Goal: Task Accomplishment & Management: Manage account settings

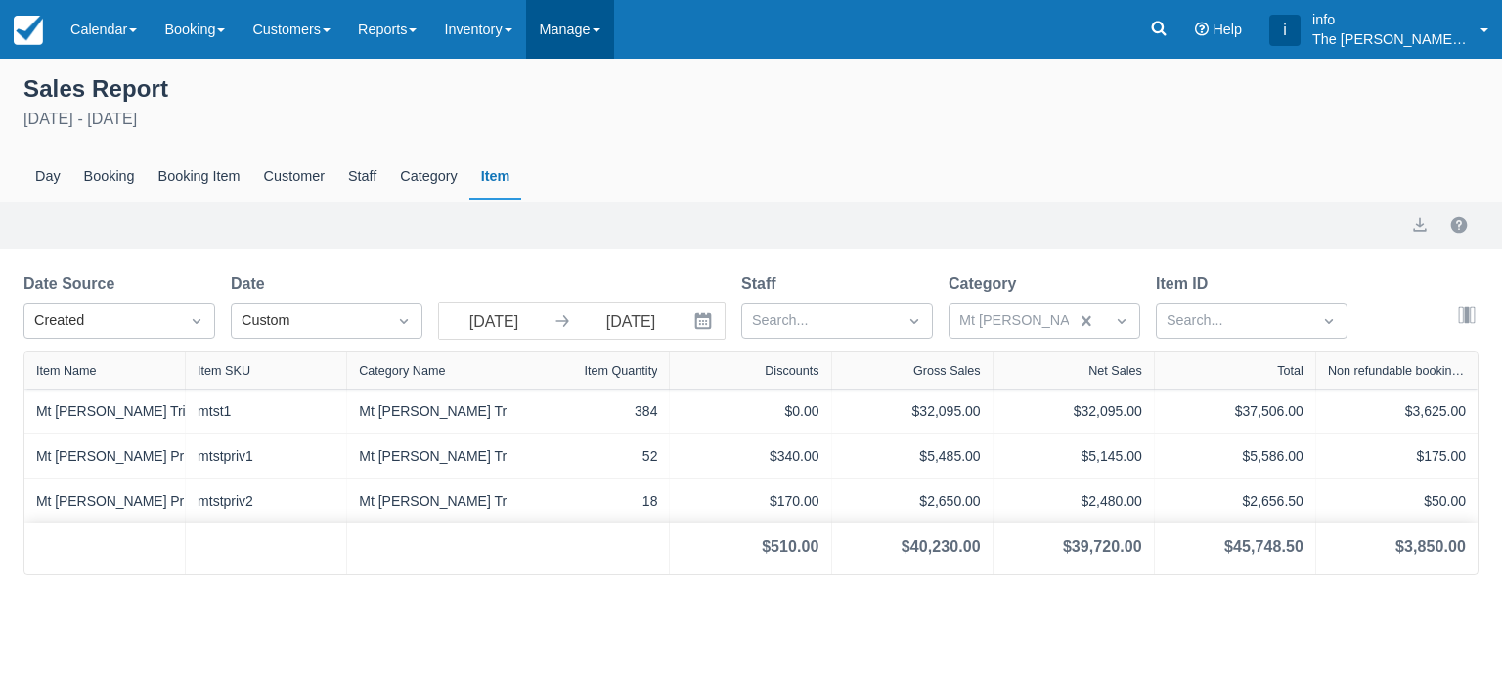
click at [551, 32] on link "Manage" at bounding box center [570, 29] width 88 height 59
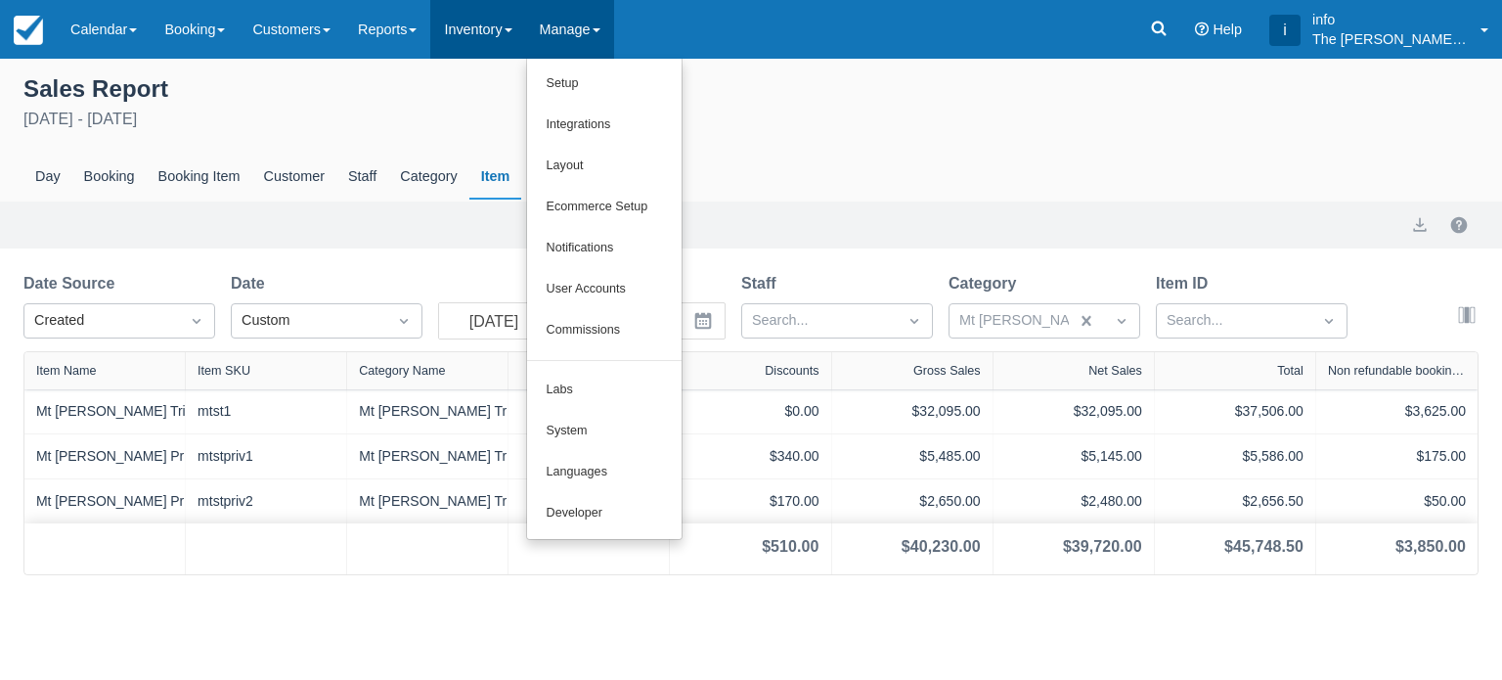
click at [494, 32] on link "Inventory" at bounding box center [477, 29] width 95 height 59
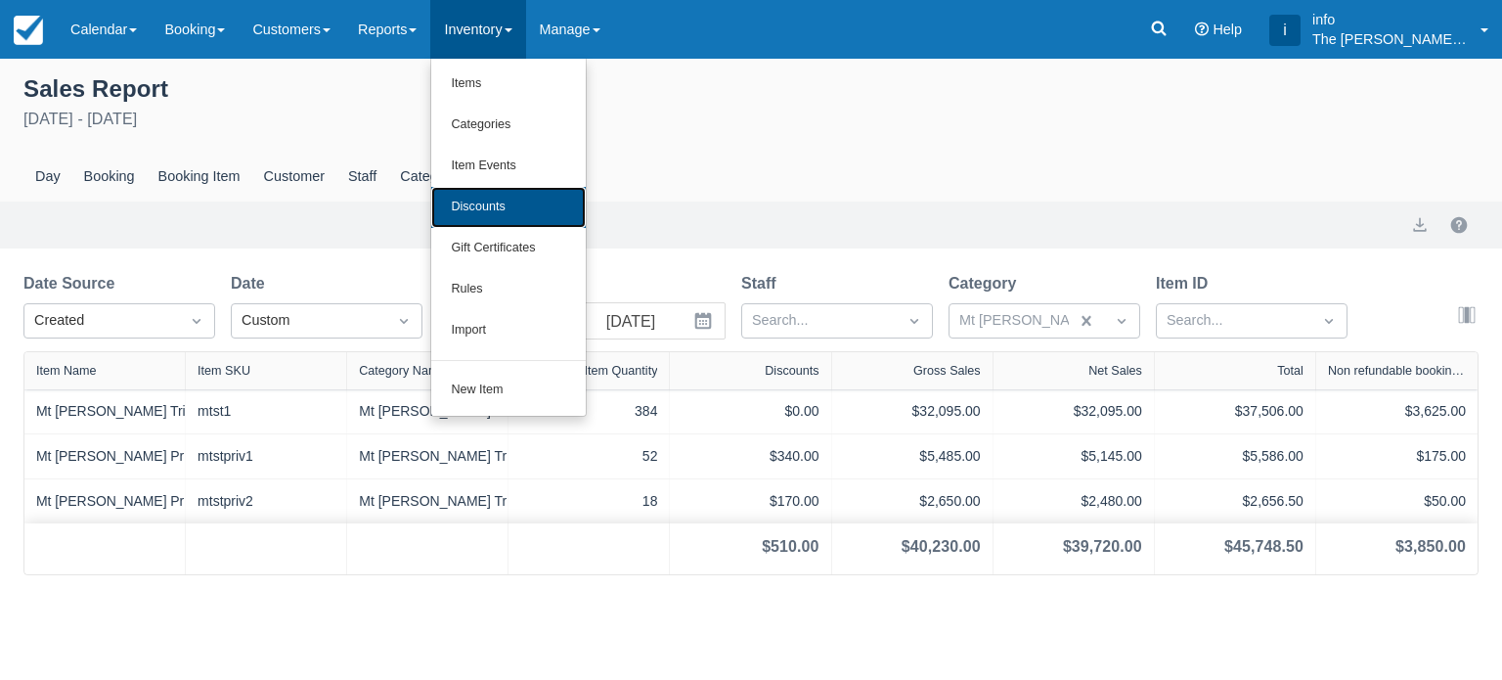
click at [481, 218] on link "Discounts" at bounding box center [508, 207] width 154 height 41
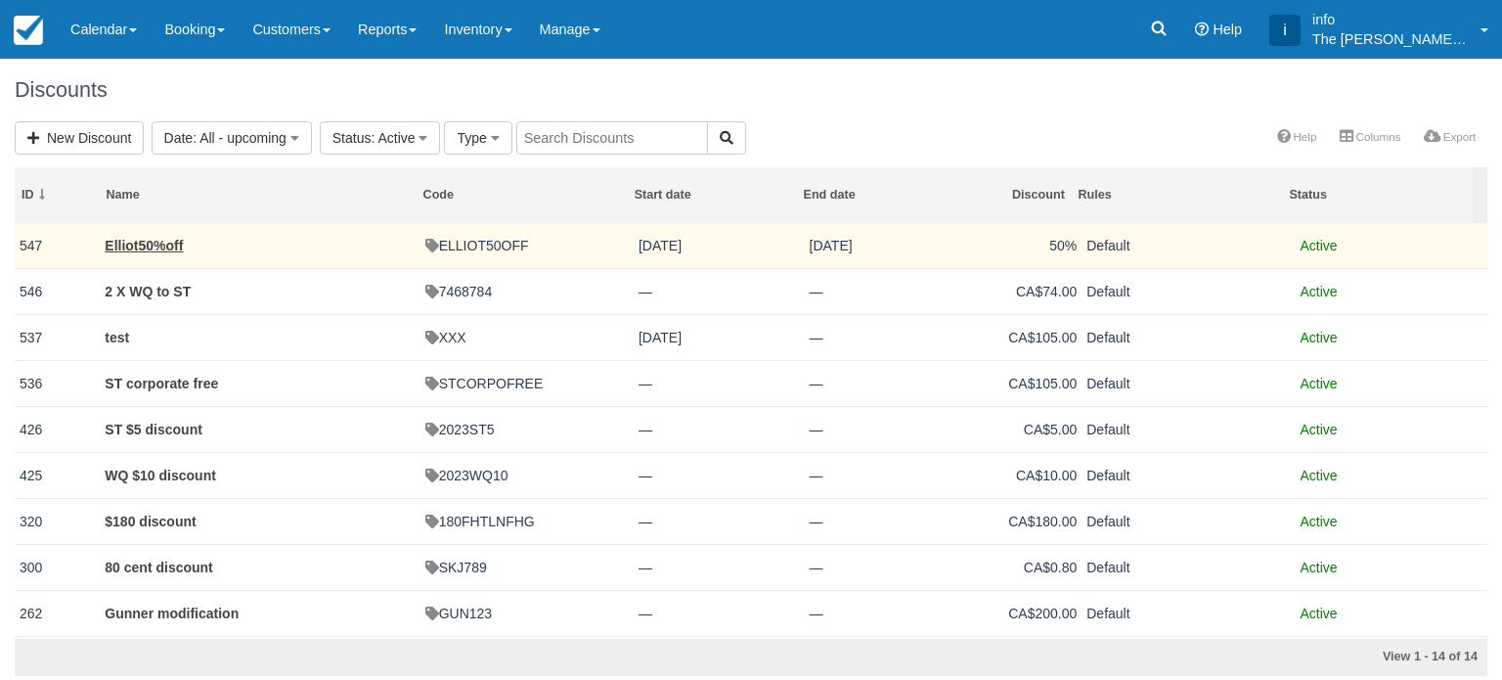
click at [491, 245] on td "ELLIOT50OFF" at bounding box center [526, 246] width 213 height 46
click at [167, 248] on link "Elliot50%off" at bounding box center [144, 246] width 78 height 16
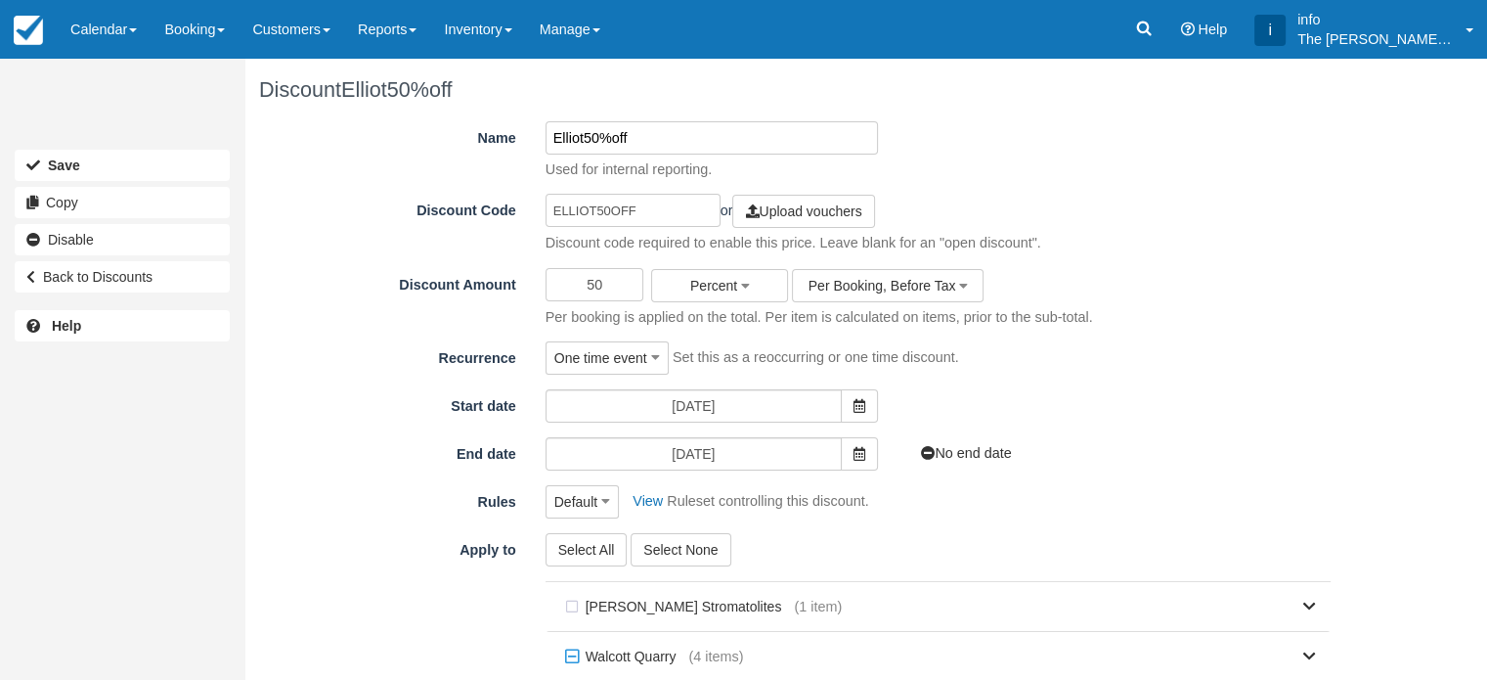
drag, startPoint x: 584, startPoint y: 138, endPoint x: 537, endPoint y: 138, distance: 46.9
click at [537, 138] on div "Elliot50%off Used for internal reporting." at bounding box center [712, 150] width 362 height 59
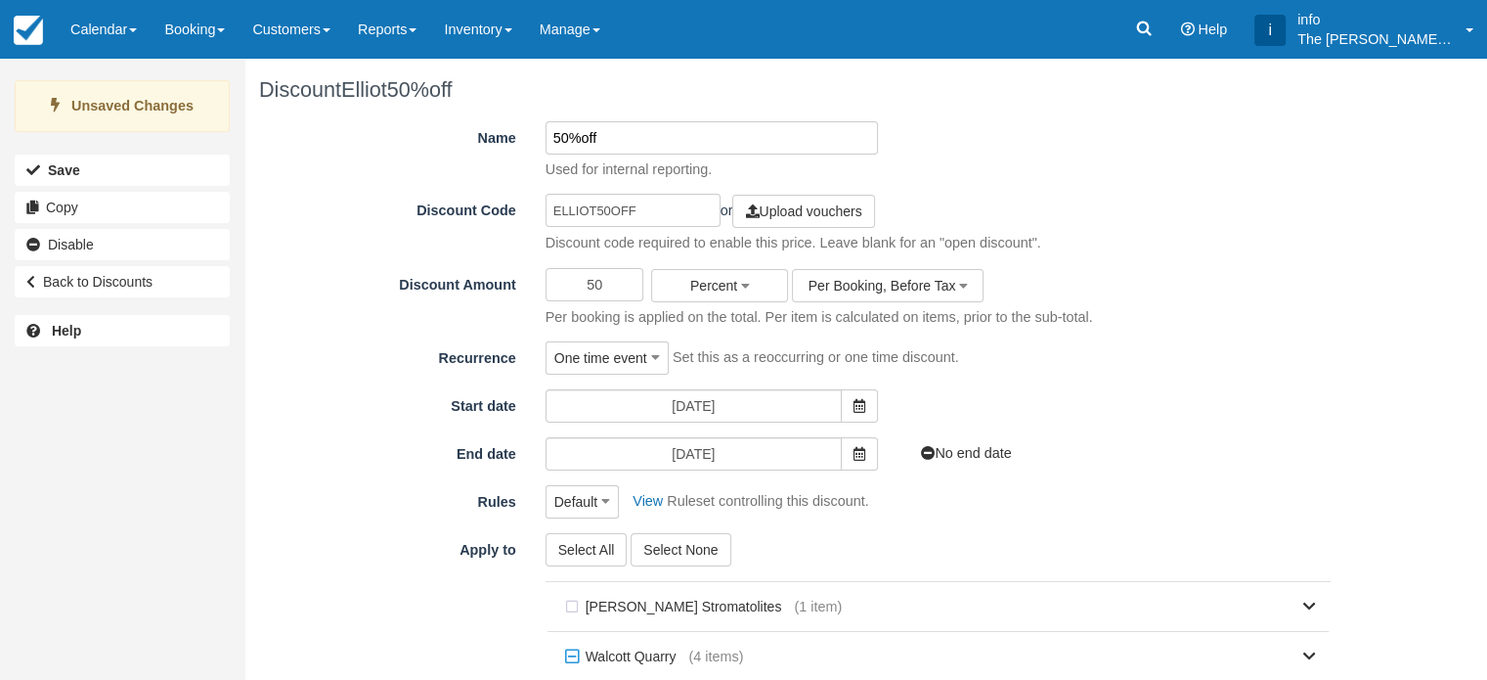
type input "50%off"
drag, startPoint x: 594, startPoint y: 208, endPoint x: 517, endPoint y: 200, distance: 76.7
click at [517, 200] on div "Discount Code ELLIOT50OFF or Upload vouchers Discount code required to enable t…" at bounding box center [802, 223] width 1086 height 59
drag, startPoint x: 609, startPoint y: 211, endPoint x: 554, endPoint y: 207, distance: 54.9
click at [554, 207] on input "ELLIOT50OFF" at bounding box center [633, 210] width 175 height 33
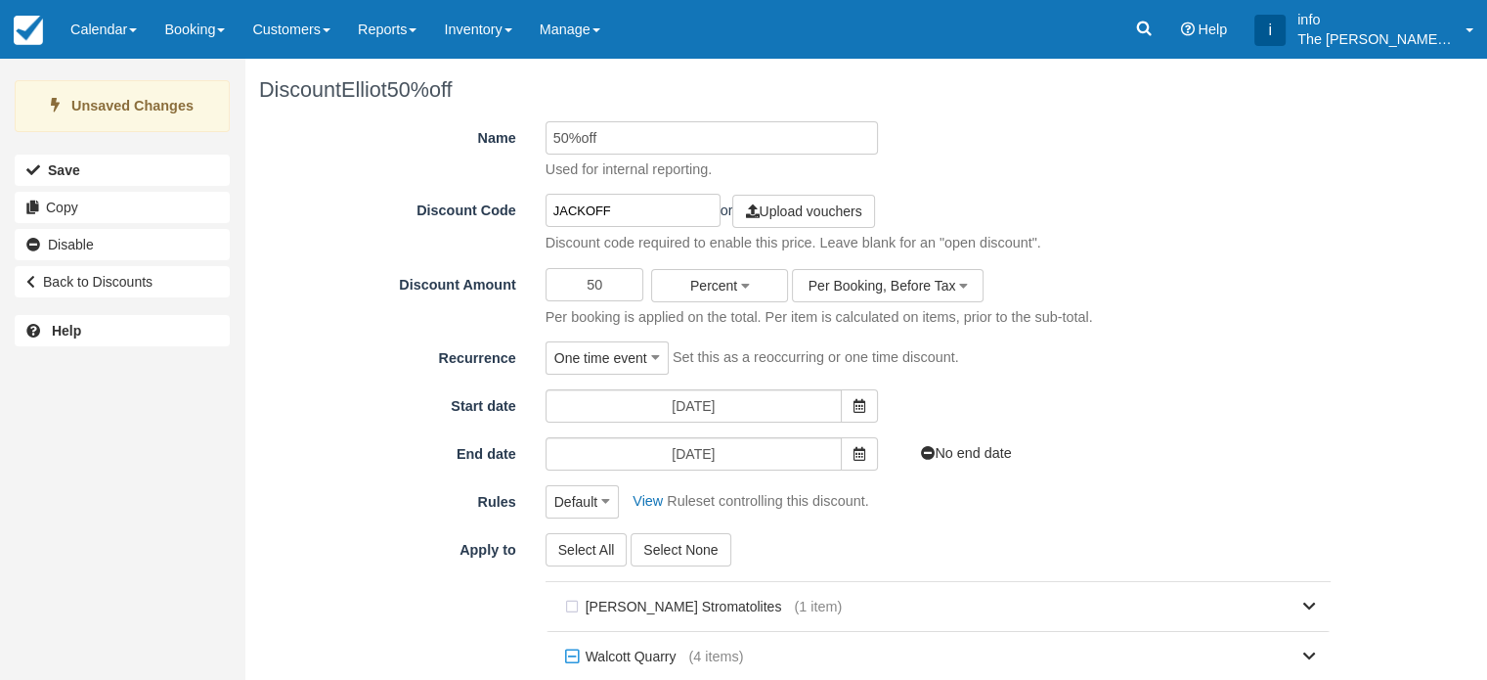
click at [630, 215] on input "JACKOFF" at bounding box center [633, 210] width 175 height 33
type input "JACKOFF50"
click at [860, 401] on icon at bounding box center [860, 406] width 12 height 14
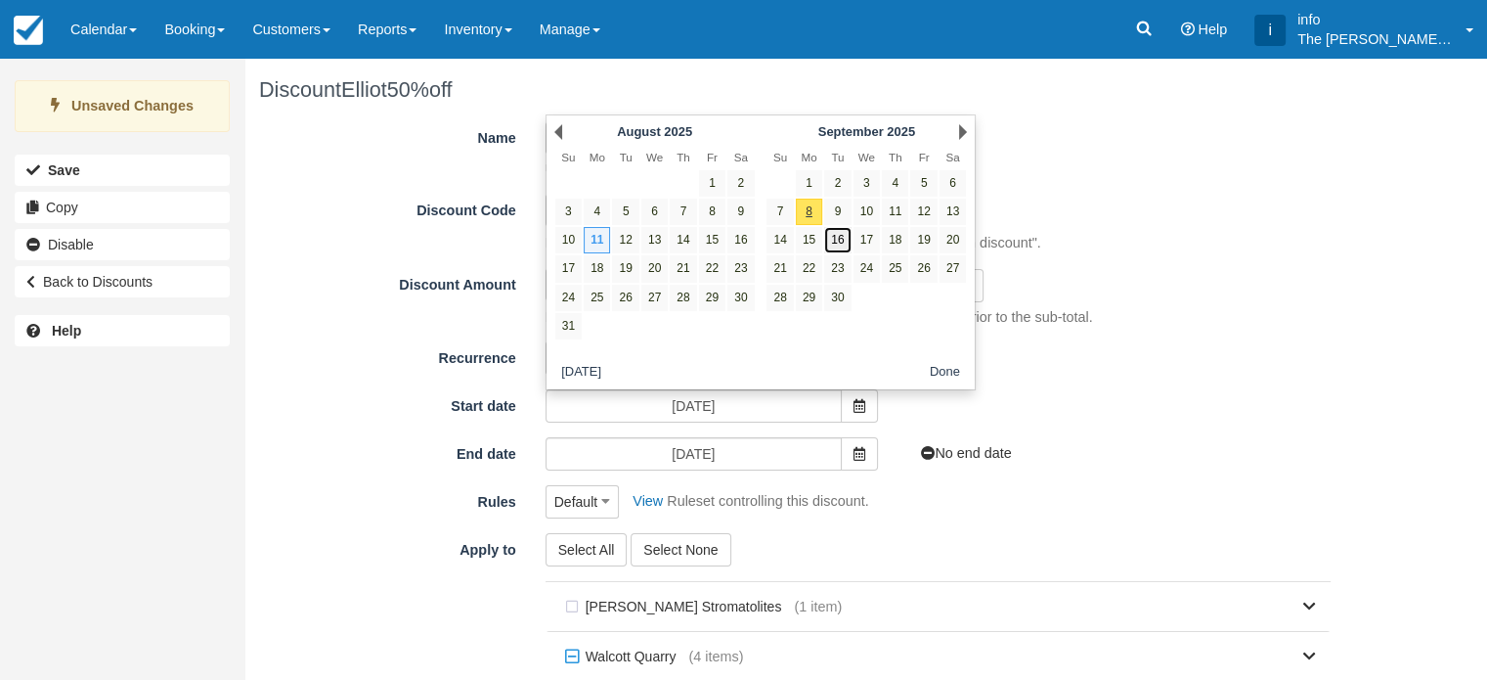
click at [833, 243] on link "16" at bounding box center [837, 240] width 26 height 26
type input "[DATE]"
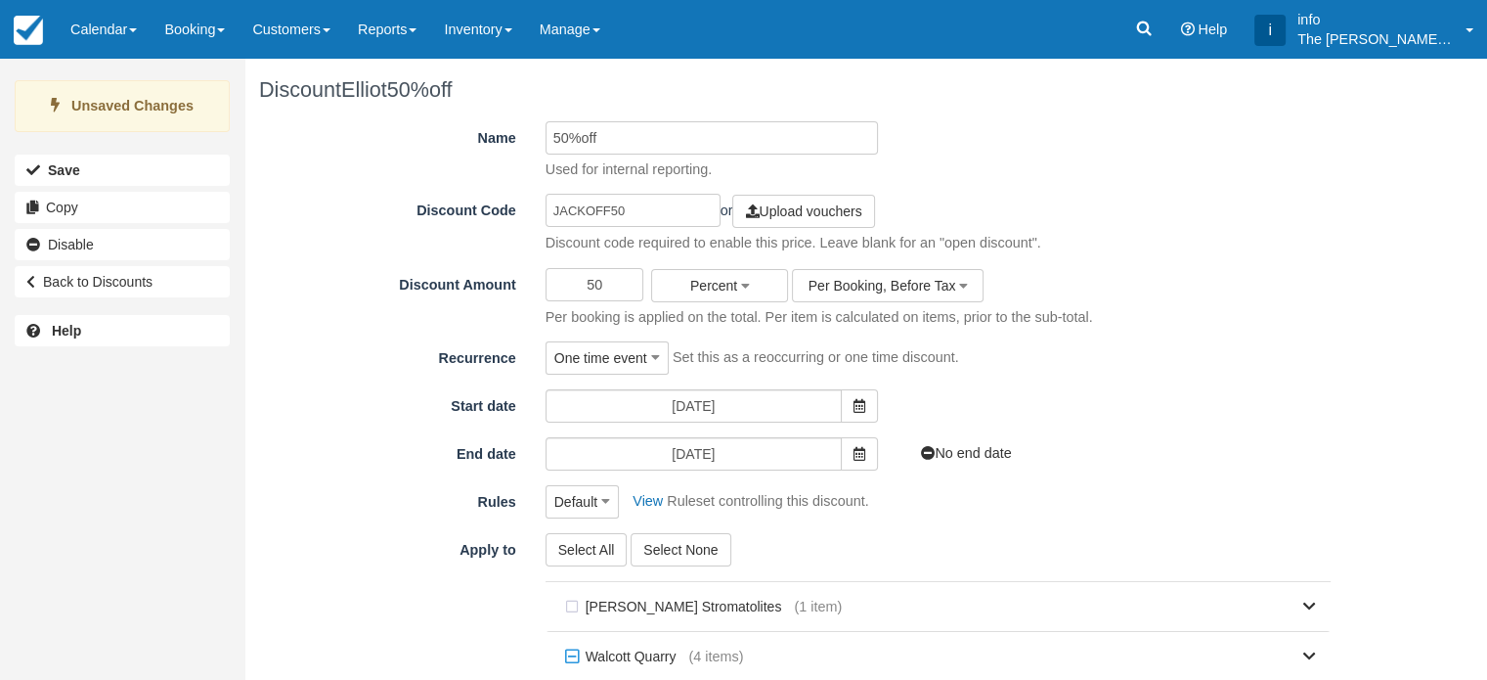
click at [26, 555] on div "Unsaved Changes Save Copy Disable Back to Discounts Help" at bounding box center [122, 340] width 244 height 680
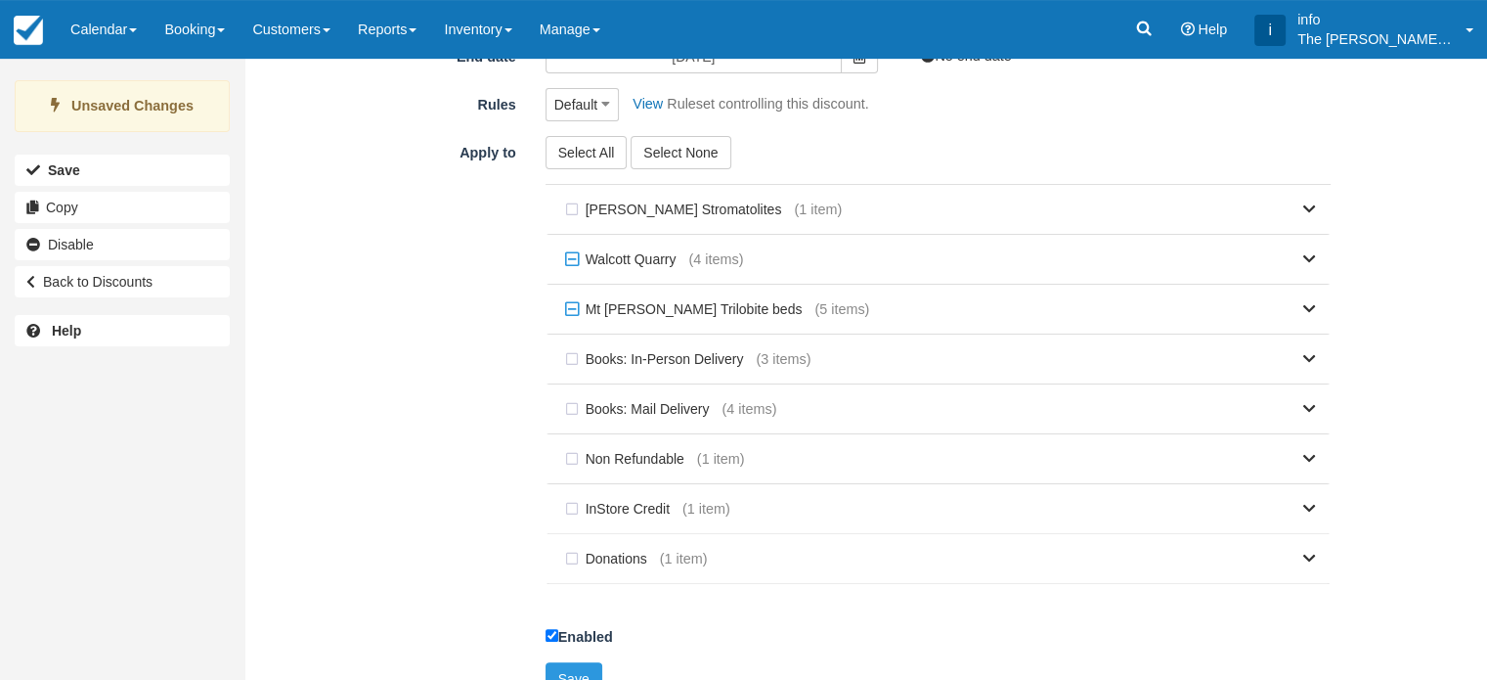
scroll to position [422, 0]
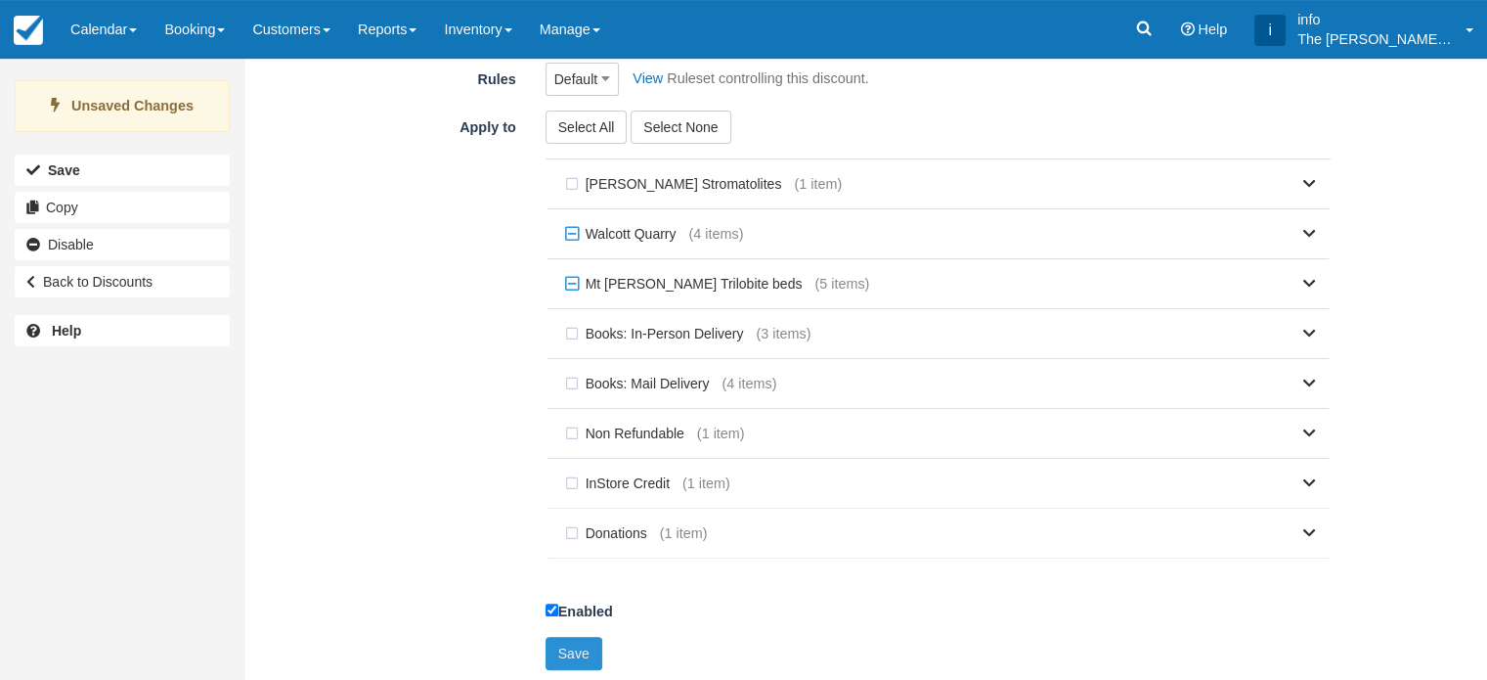
click at [578, 650] on button "Save" at bounding box center [574, 653] width 57 height 33
